Goal: Information Seeking & Learning: Learn about a topic

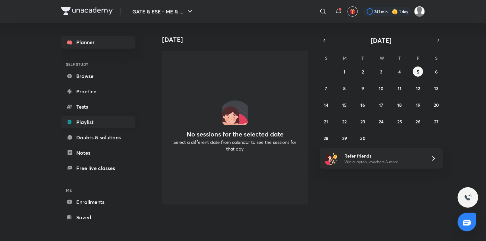
click at [85, 117] on link "Playlist" at bounding box center [98, 122] width 74 height 13
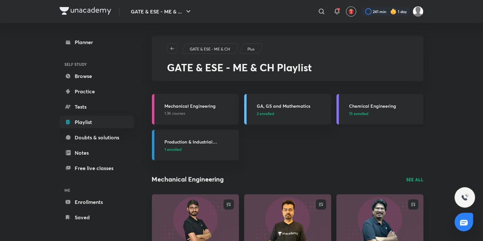
click at [361, 111] on span "15 enrolled" at bounding box center [358, 114] width 19 height 6
click at [360, 113] on span "15 enrolled" at bounding box center [358, 114] width 19 height 6
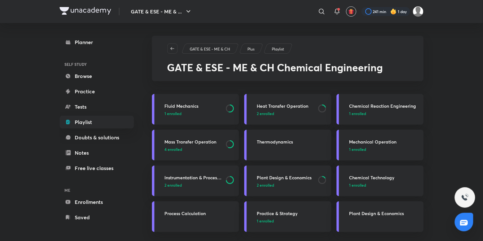
click at [172, 148] on span "4 enrolled" at bounding box center [174, 150] width 18 height 6
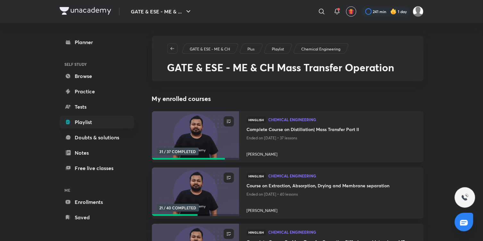
click at [199, 138] on img at bounding box center [195, 136] width 89 height 50
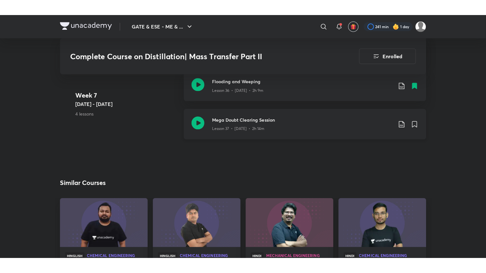
scroll to position [1922, 0]
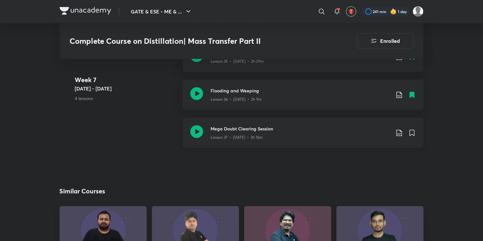
click at [196, 131] on icon at bounding box center [196, 132] width 13 height 13
